Goal: Transaction & Acquisition: Subscribe to service/newsletter

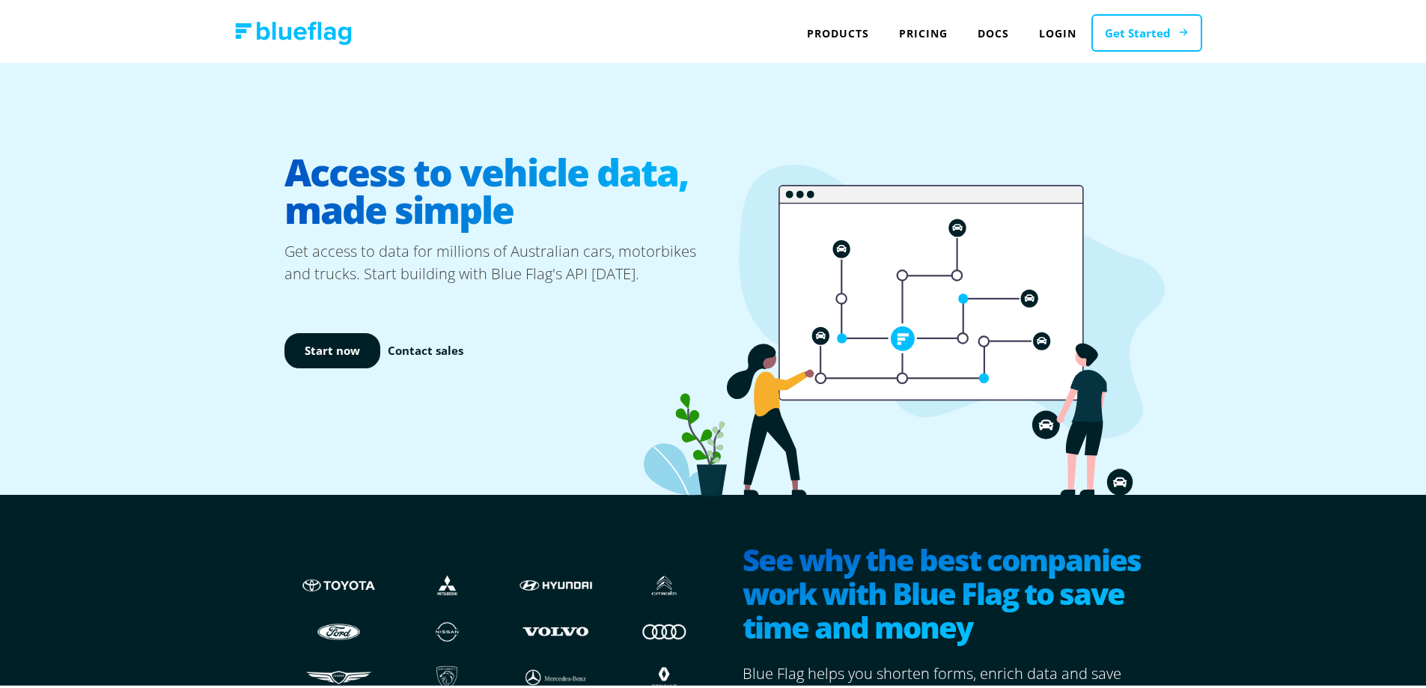
click at [1163, 27] on link "Get Started" at bounding box center [1147, 30] width 111 height 38
click at [323, 352] on link "Start now" at bounding box center [332, 347] width 96 height 35
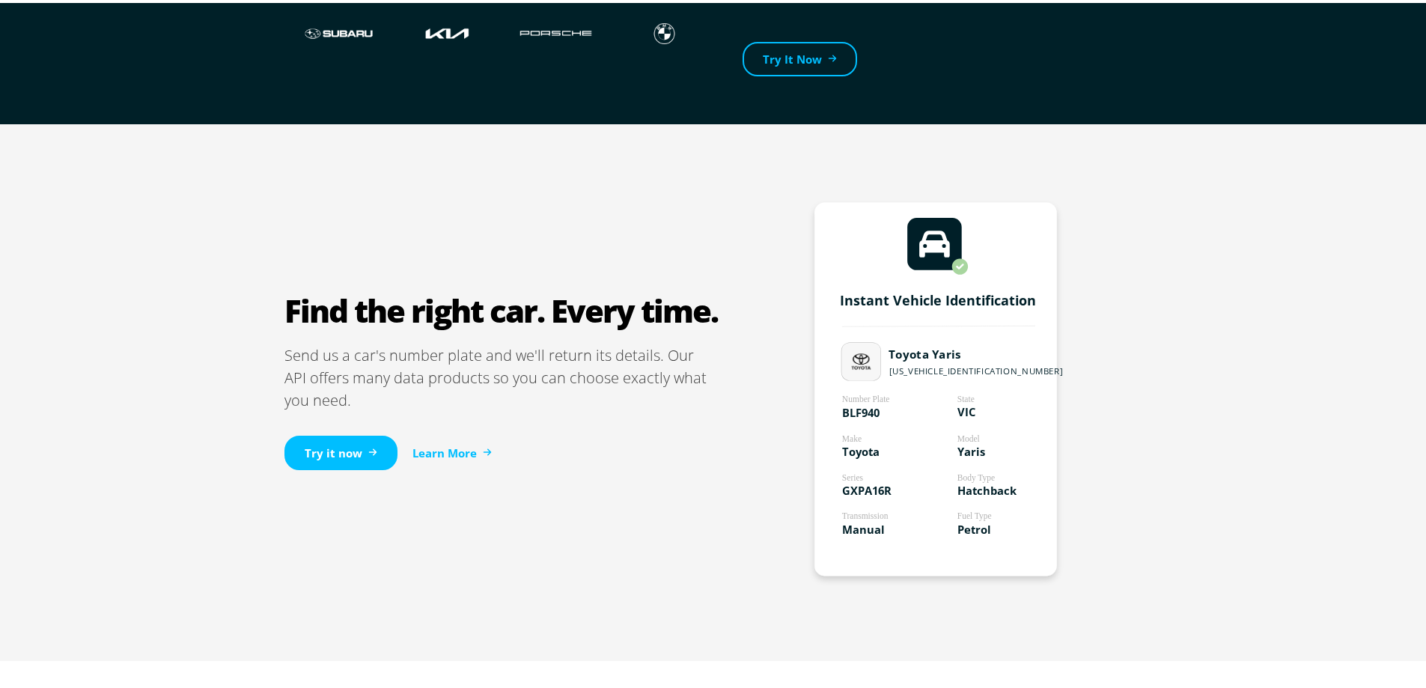
scroll to position [749, 0]
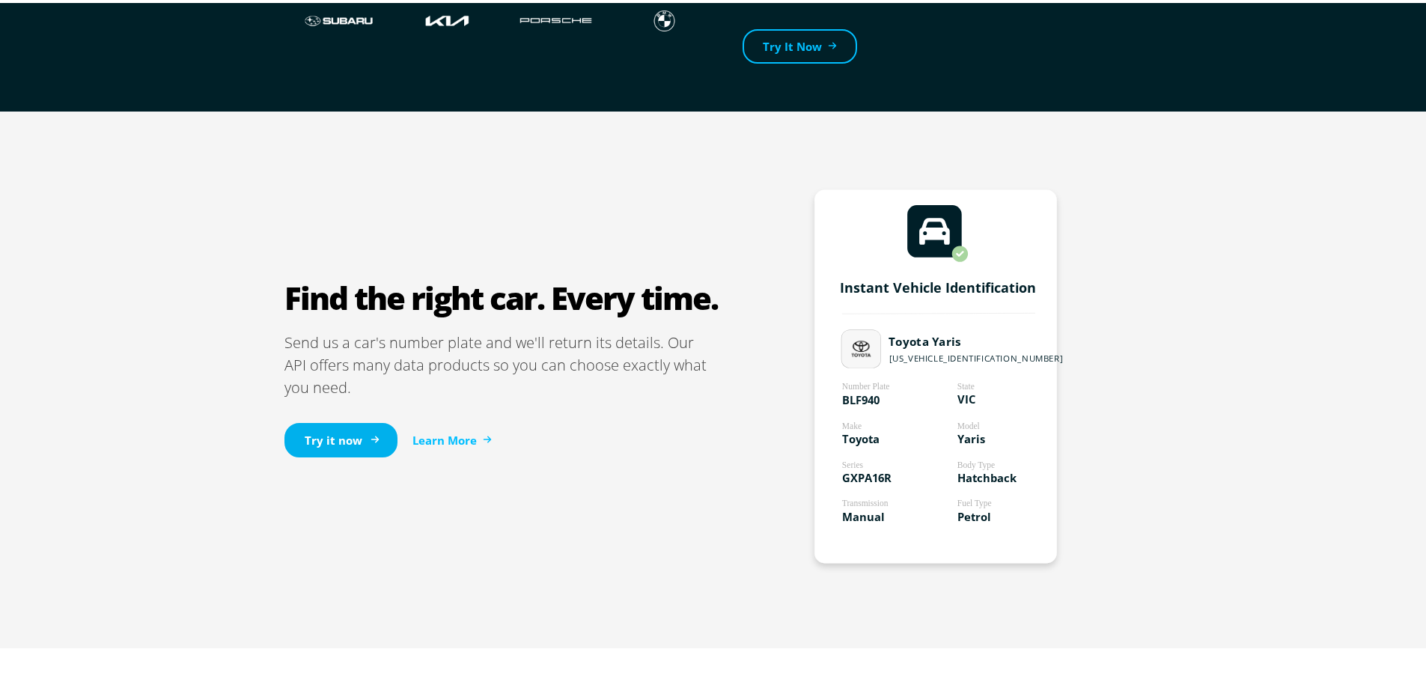
click at [366, 420] on link "Try it now" at bounding box center [340, 437] width 113 height 35
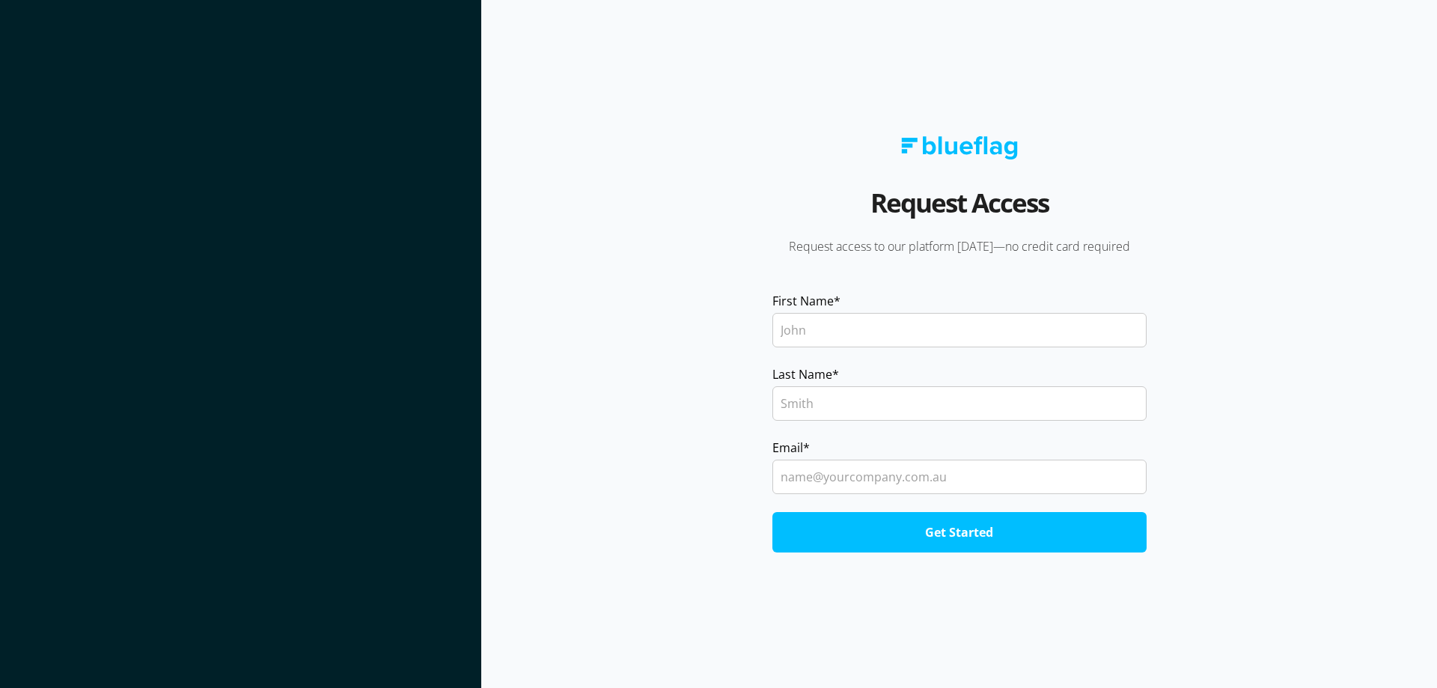
click at [840, 336] on input "First Name *" at bounding box center [960, 330] width 374 height 34
type input "[PERSON_NAME]"
click at [788, 471] on input "Email *" at bounding box center [960, 477] width 374 height 34
type input "[PERSON_NAME][EMAIL_ADDRESS][PERSON_NAME][DOMAIN_NAME]"
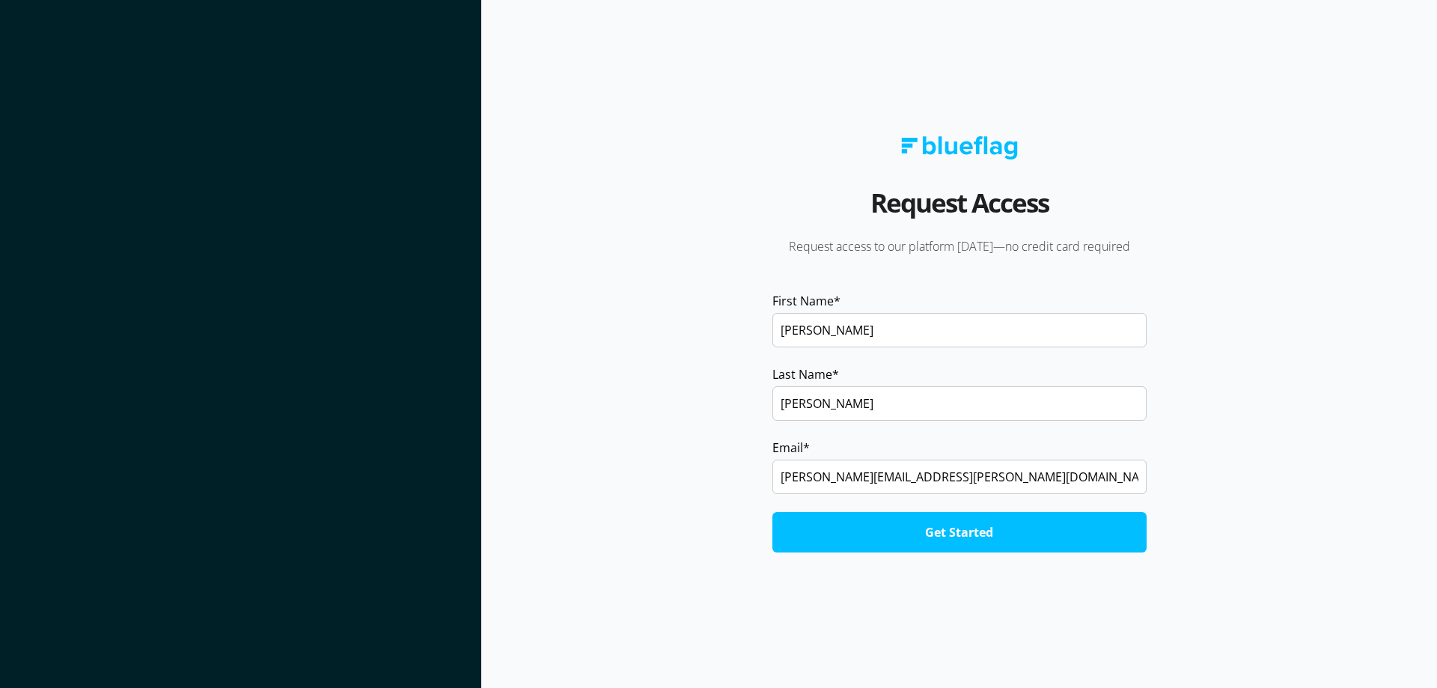
click at [886, 530] on input "Get Started" at bounding box center [960, 532] width 374 height 40
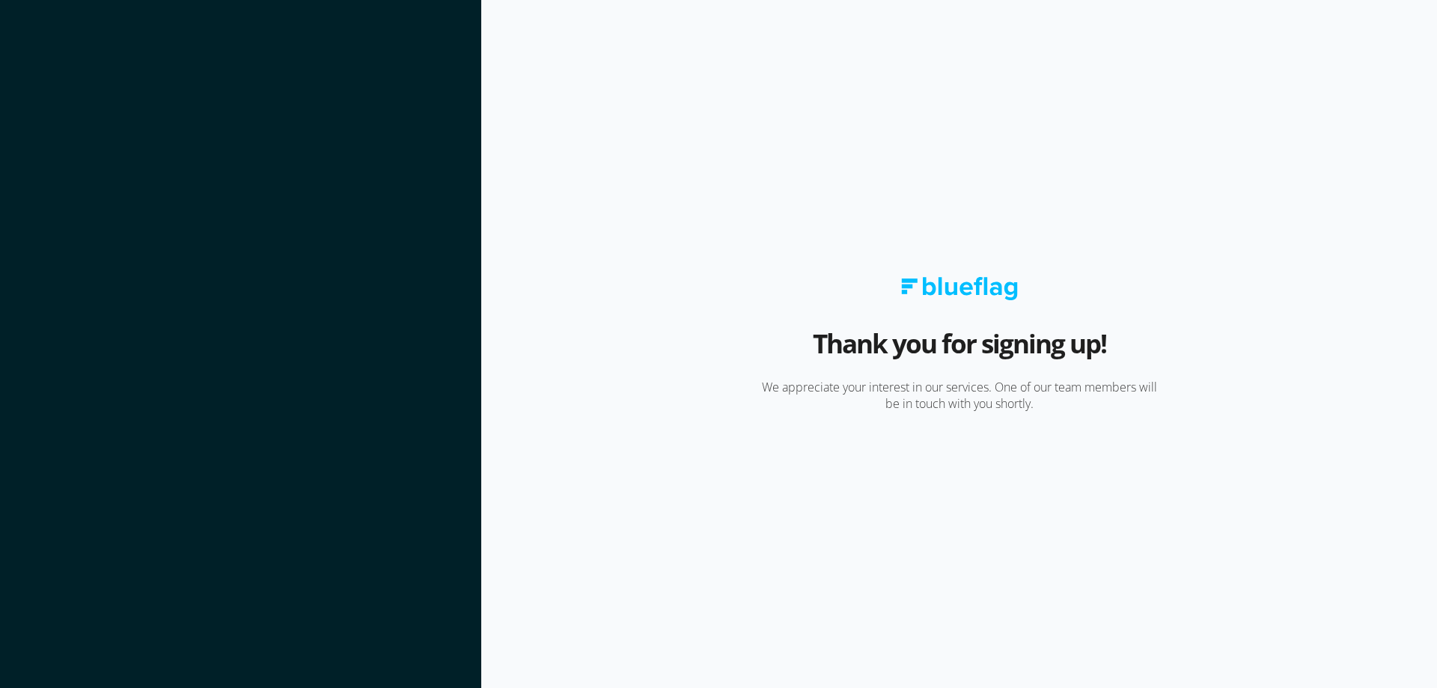
click at [855, 293] on link at bounding box center [959, 288] width 478 height 23
